Goal: Information Seeking & Learning: Learn about a topic

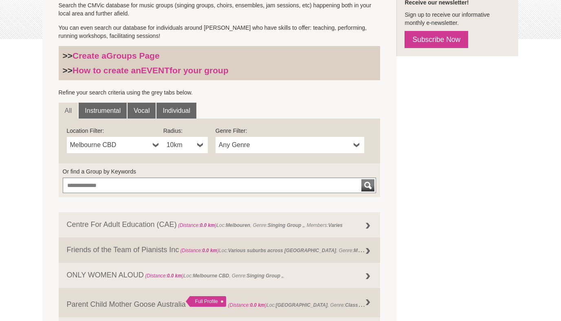
scroll to position [208, 0]
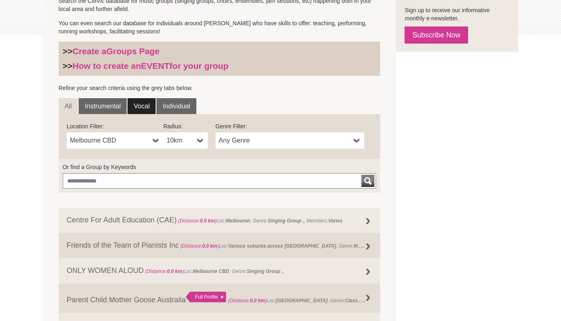
click at [142, 107] on link "Vocal" at bounding box center [142, 106] width 28 height 16
click at [143, 106] on link "Vocal" at bounding box center [142, 106] width 28 height 16
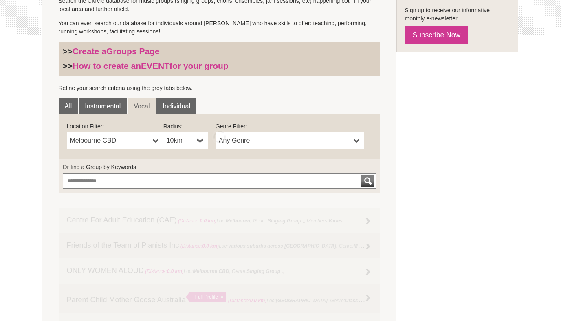
click at [143, 108] on link "Vocal" at bounding box center [142, 106] width 28 height 16
click at [145, 142] on span "Melbourne CBD" at bounding box center [109, 141] width 79 height 10
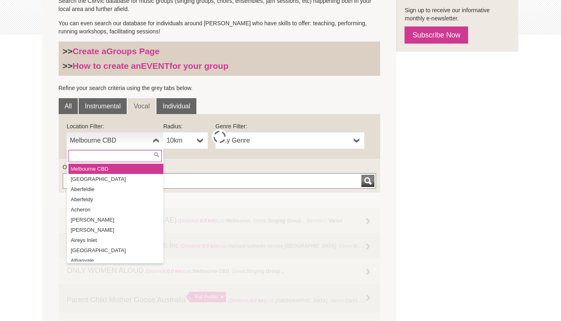
click at [137, 144] on span "Melbourne CBD" at bounding box center [109, 141] width 79 height 10
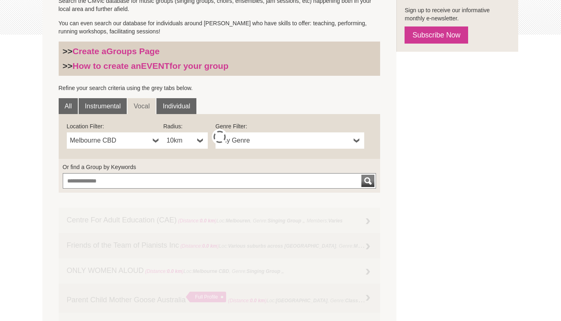
click at [137, 144] on span "Melbourne CBD" at bounding box center [109, 141] width 79 height 10
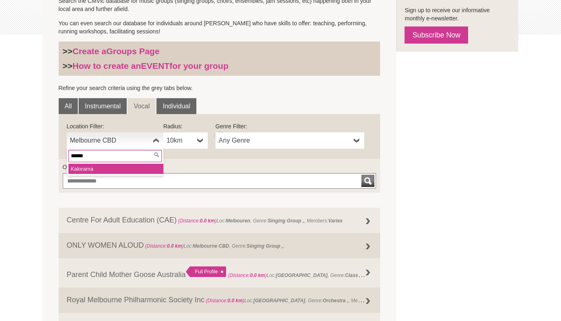
type input "******"
click at [122, 169] on li "Kalora ma" at bounding box center [115, 169] width 95 height 10
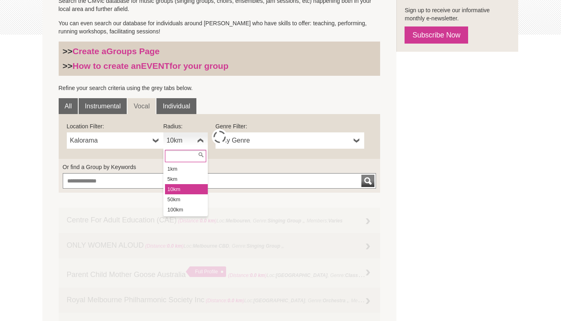
click at [196, 142] on link "10km" at bounding box center [185, 140] width 44 height 16
click at [192, 191] on li "10km" at bounding box center [186, 189] width 43 height 10
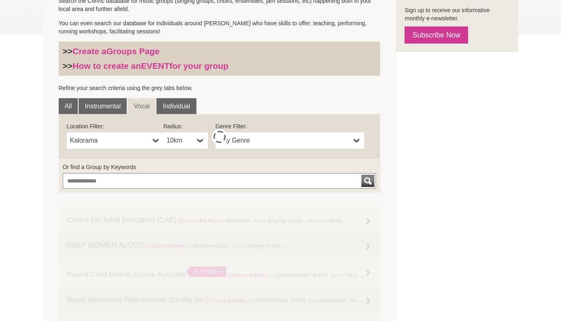
click at [192, 141] on span "10km" at bounding box center [180, 141] width 27 height 10
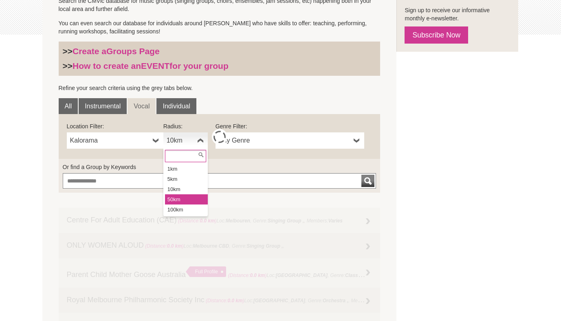
click at [182, 199] on li "50km" at bounding box center [186, 199] width 43 height 10
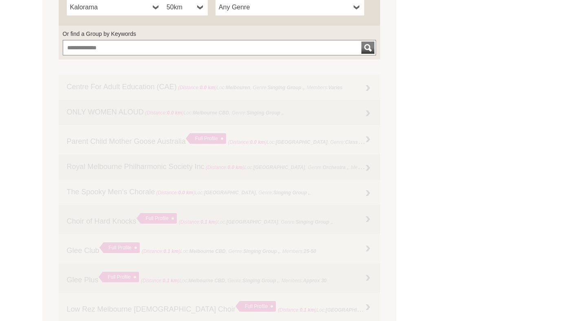
scroll to position [0, 0]
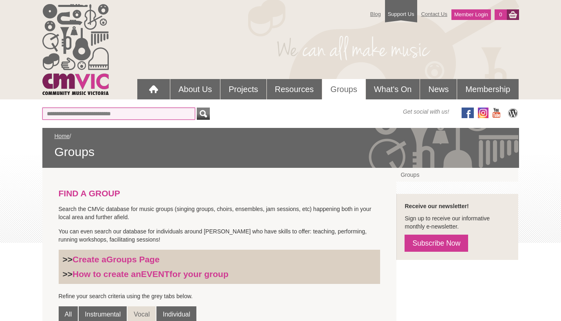
click at [172, 117] on input "Or find a Group by Keywords" at bounding box center [118, 114] width 153 height 12
type input "*****"
click at [197, 108] on button "submit" at bounding box center [203, 114] width 13 height 12
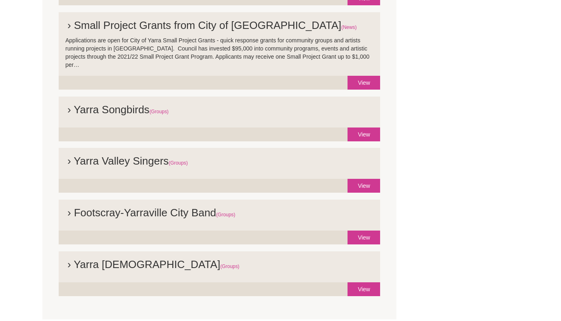
scroll to position [280, 0]
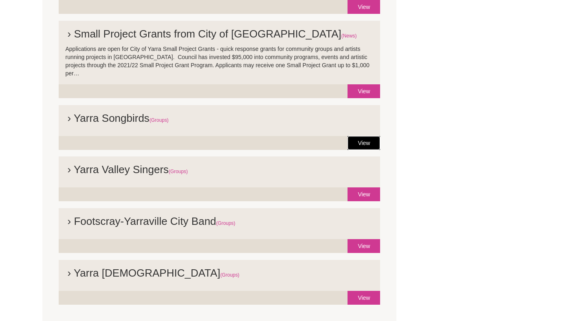
click at [367, 136] on link "View" at bounding box center [364, 143] width 33 height 14
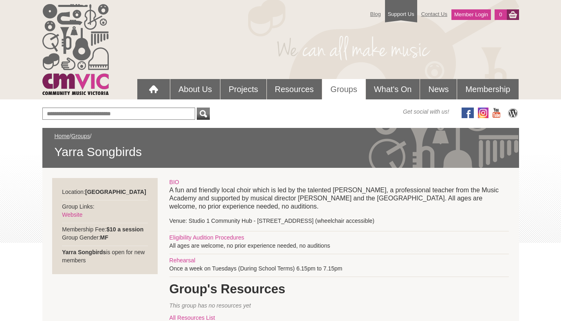
drag, startPoint x: 182, startPoint y: 206, endPoint x: 346, endPoint y: 206, distance: 163.4
click at [346, 206] on p "A fun and friendly local choir which is led by the talented [PERSON_NAME], a pr…" at bounding box center [339, 198] width 339 height 24
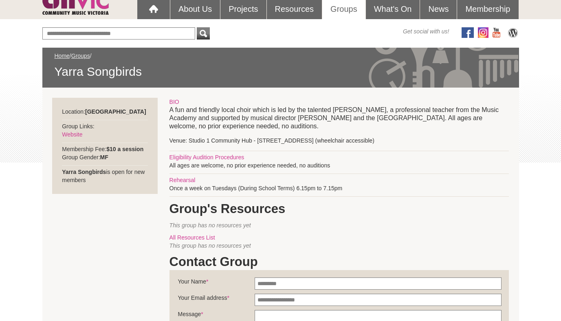
scroll to position [84, 0]
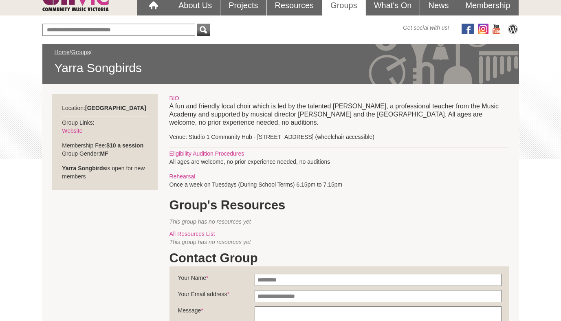
drag, startPoint x: 185, startPoint y: 186, endPoint x: 352, endPoint y: 185, distance: 167.5
click at [352, 185] on div "BIO A fun and friendly local choir which is led by the talented [PERSON_NAME], …" at bounding box center [339, 260] width 339 height 333
click at [366, 187] on div "BIO A fun and friendly local choir which is led by the talented [PERSON_NAME], …" at bounding box center [339, 260] width 339 height 333
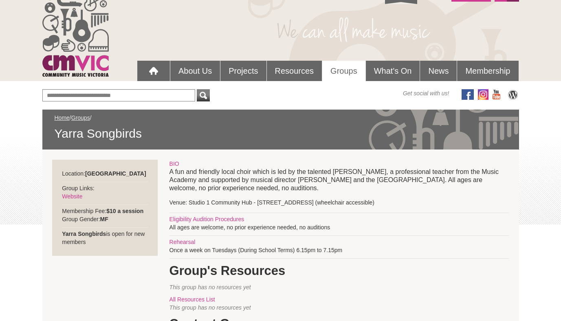
scroll to position [0, 0]
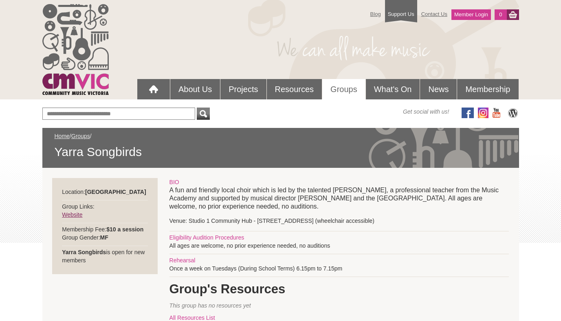
click at [71, 216] on link "Website" at bounding box center [72, 214] width 20 height 7
